Goal: Navigation & Orientation: Find specific page/section

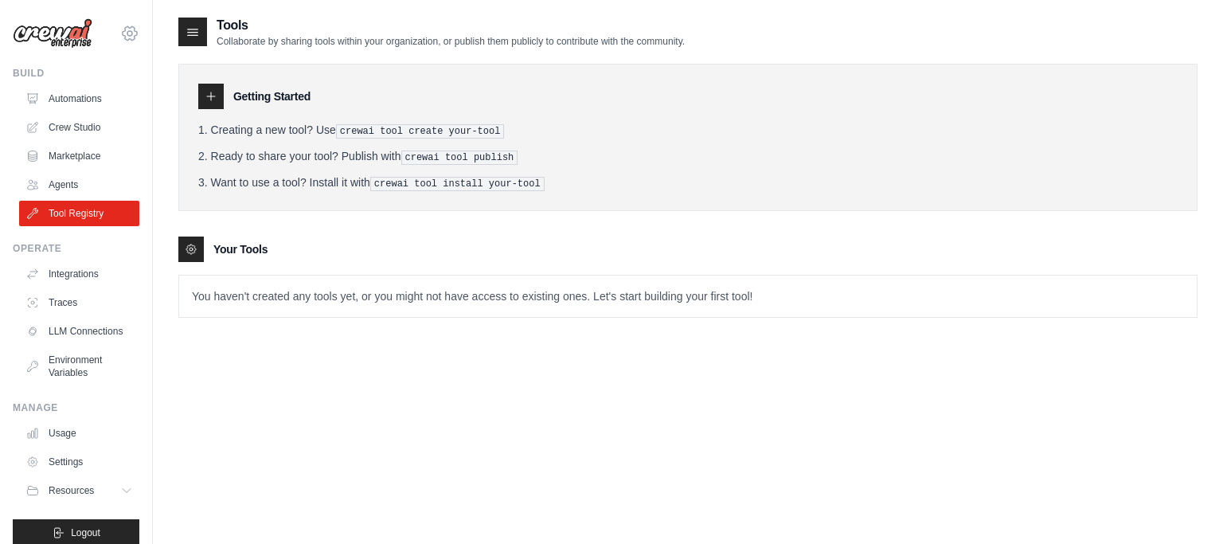
click at [128, 33] on icon at bounding box center [129, 33] width 19 height 19
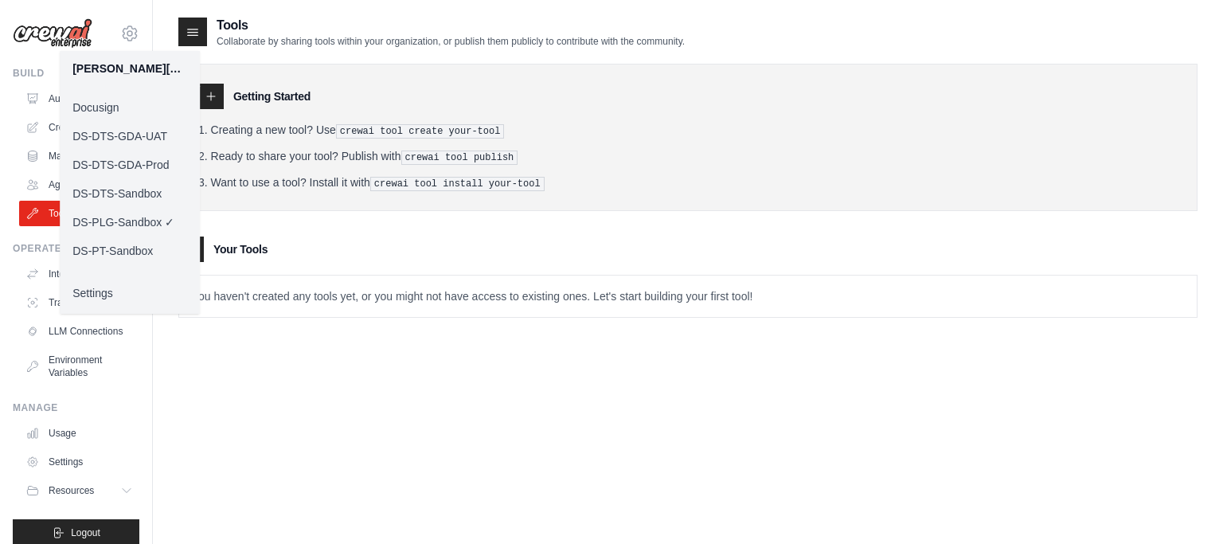
click at [305, 401] on div "Tools Collaborate by sharing tools within your organization, or publish them pu…" at bounding box center [687, 288] width 1019 height 544
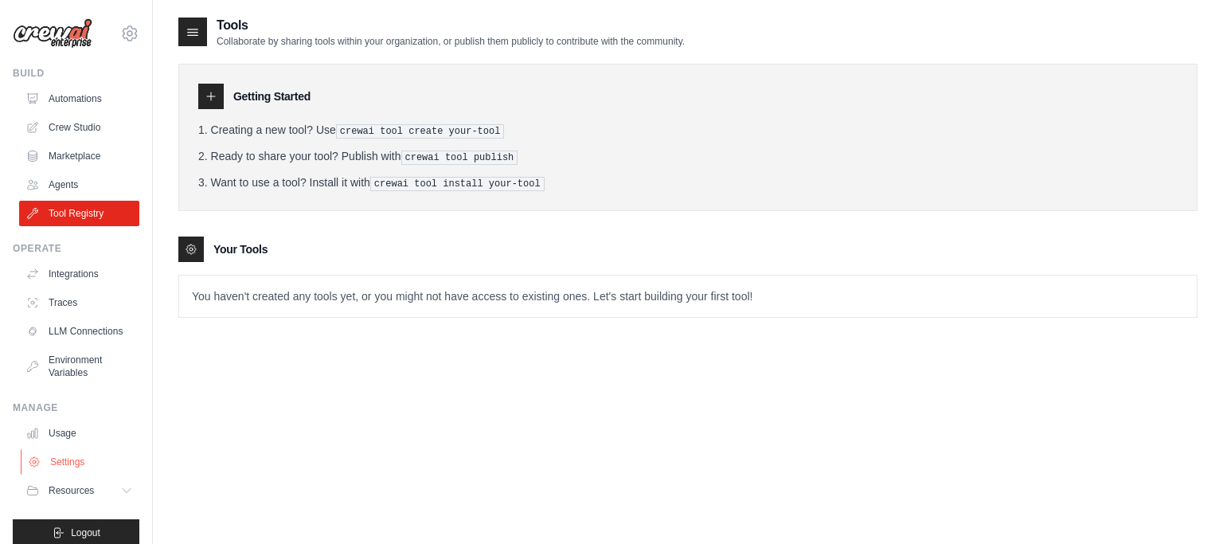
click at [73, 461] on link "Settings" at bounding box center [81, 461] width 120 height 25
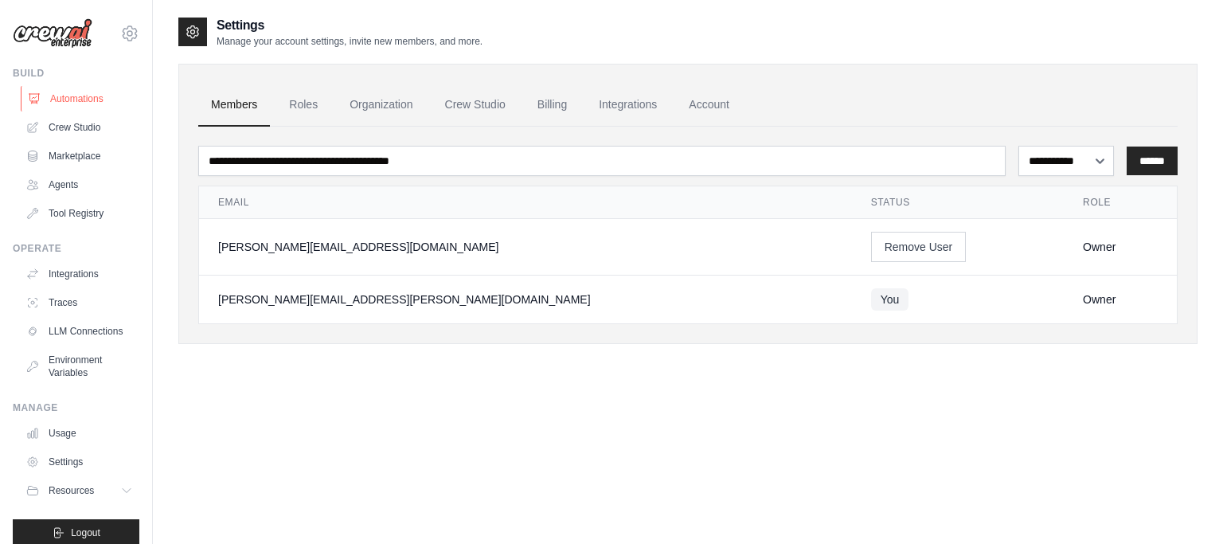
click at [97, 111] on link "Automations" at bounding box center [81, 98] width 120 height 25
